Goal: Task Accomplishment & Management: Use online tool/utility

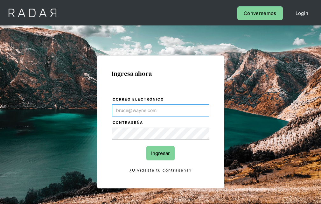
type input "[EMAIL_ADDRESS][PERSON_NAME][DOMAIN_NAME]"
click at [160, 153] on input "Ingresar" at bounding box center [160, 153] width 28 height 14
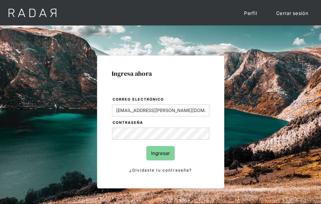
click at [160, 153] on input "Ingresar" at bounding box center [160, 153] width 28 height 14
